Goal: Information Seeking & Learning: Learn about a topic

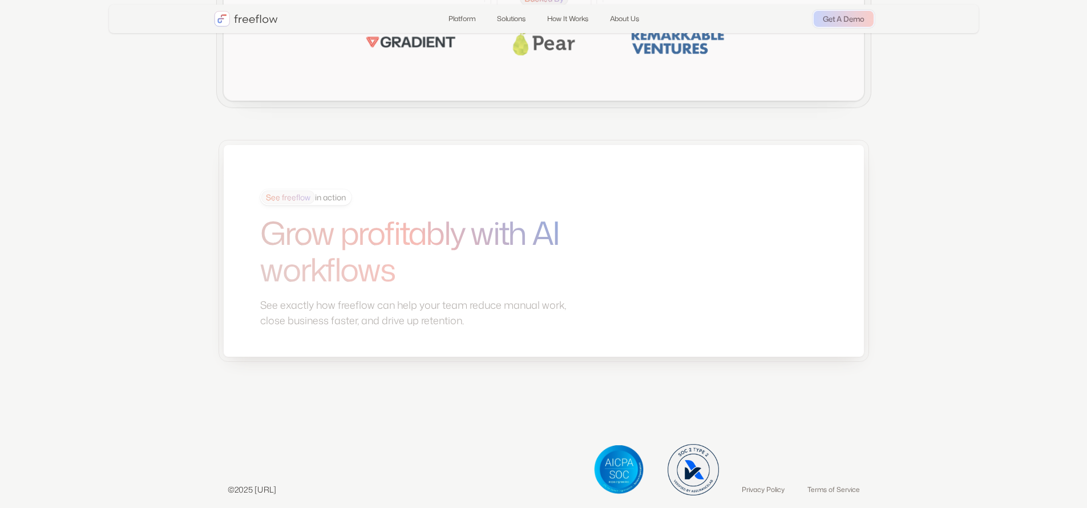
scroll to position [3044, 0]
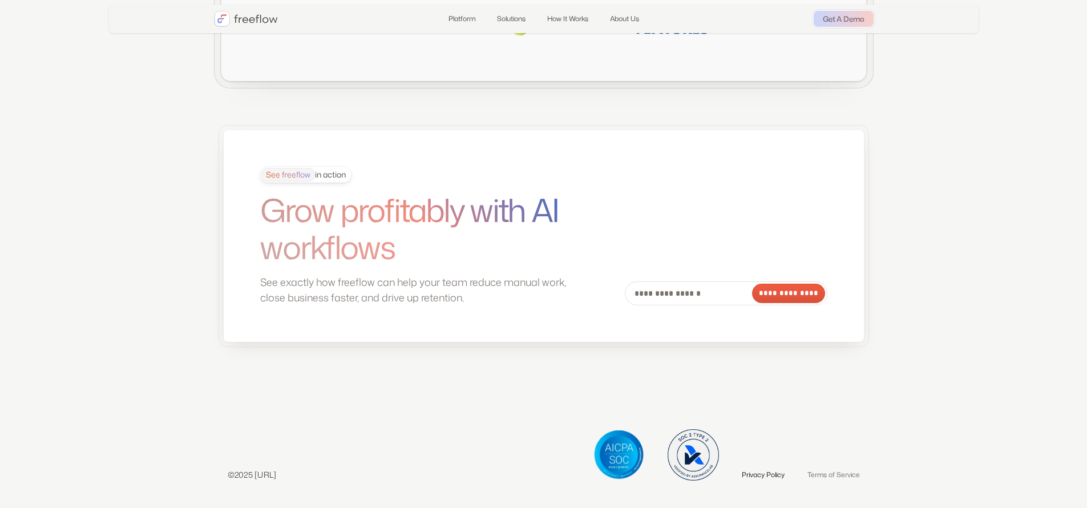
click at [768, 471] on link "Privacy Policy" at bounding box center [763, 474] width 43 height 11
click at [843, 475] on link "Terms of Service" at bounding box center [833, 474] width 52 height 11
click at [268, 477] on p "©2025 [URL]" at bounding box center [252, 474] width 49 height 12
copy p "freeflow"
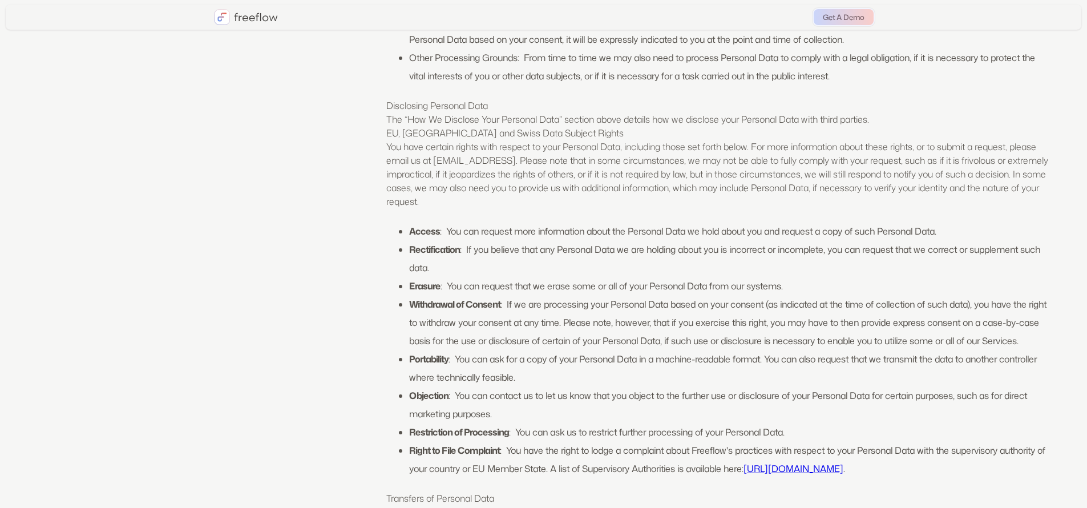
scroll to position [3597, 0]
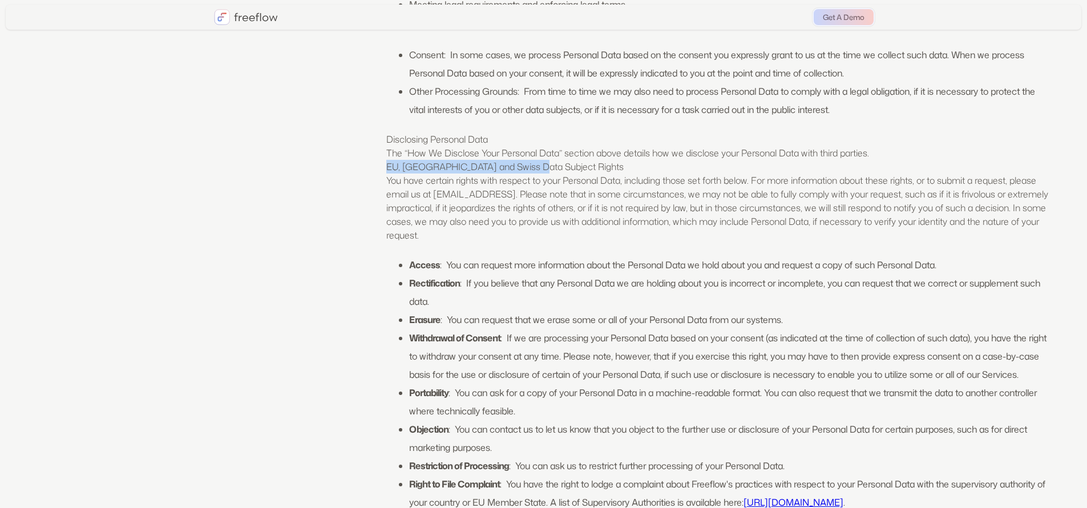
drag, startPoint x: 383, startPoint y: 217, endPoint x: 626, endPoint y: 209, distance: 243.1
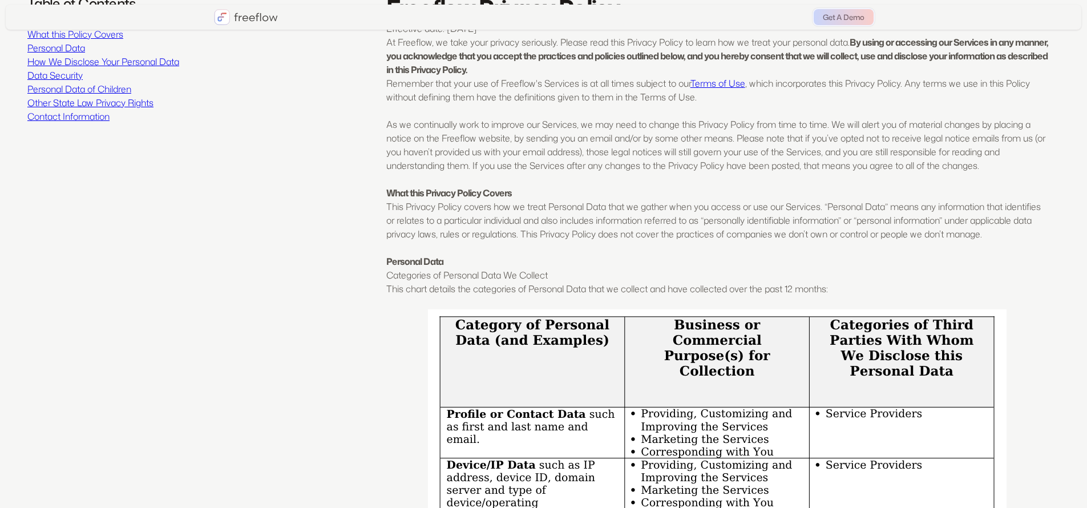
scroll to position [0, 0]
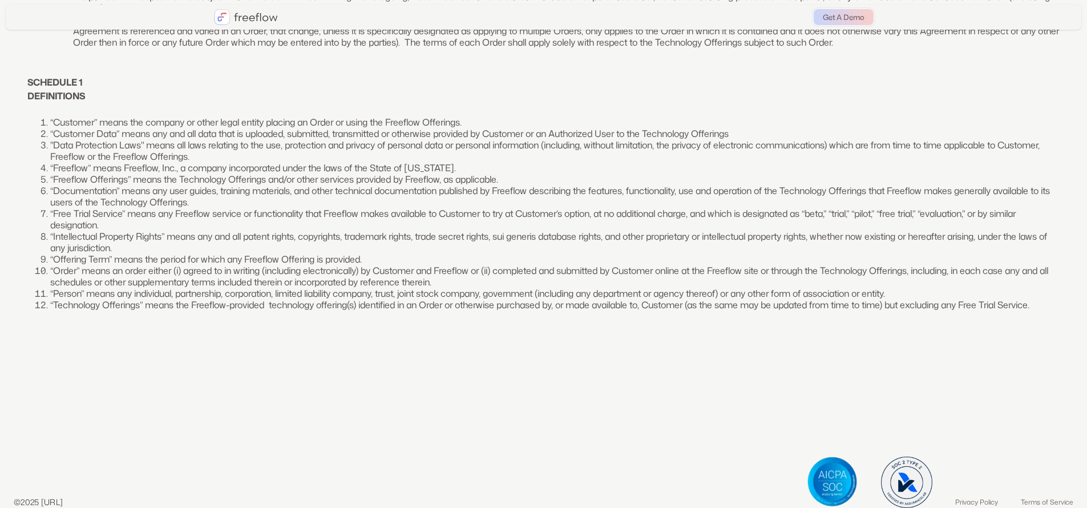
scroll to position [2760, 0]
